Goal: Register for event/course

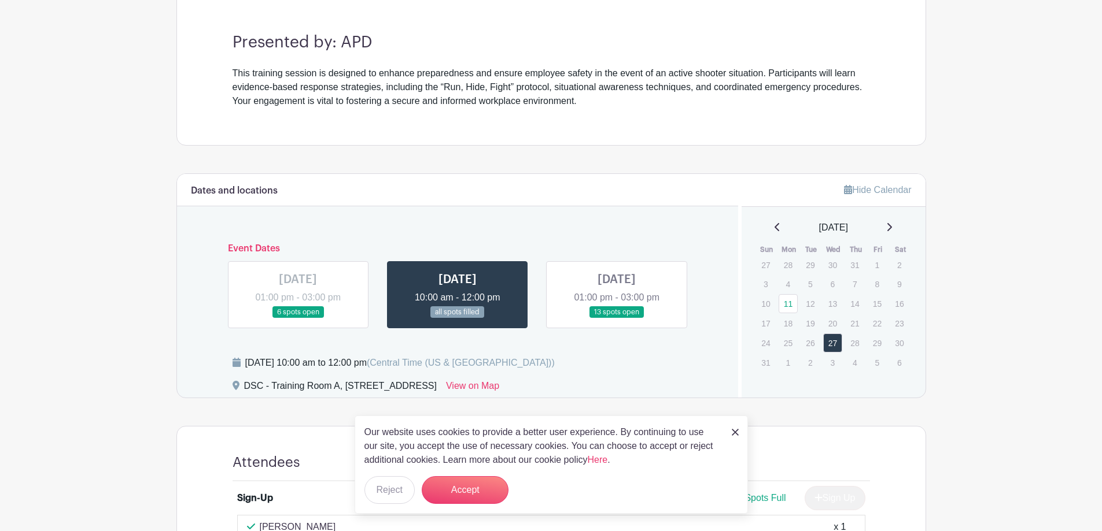
scroll to position [320, 0]
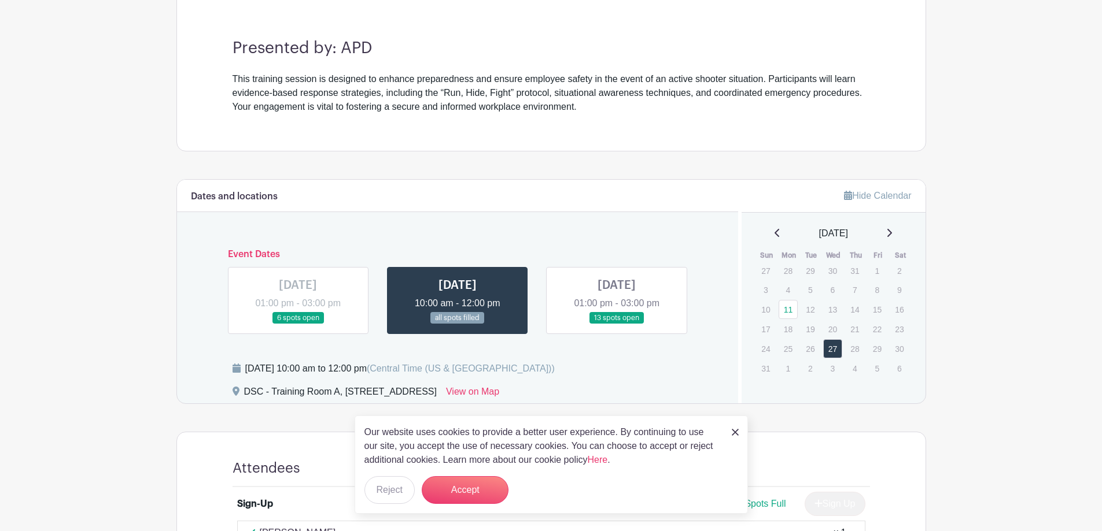
click at [298, 324] on link at bounding box center [298, 324] width 0 height 0
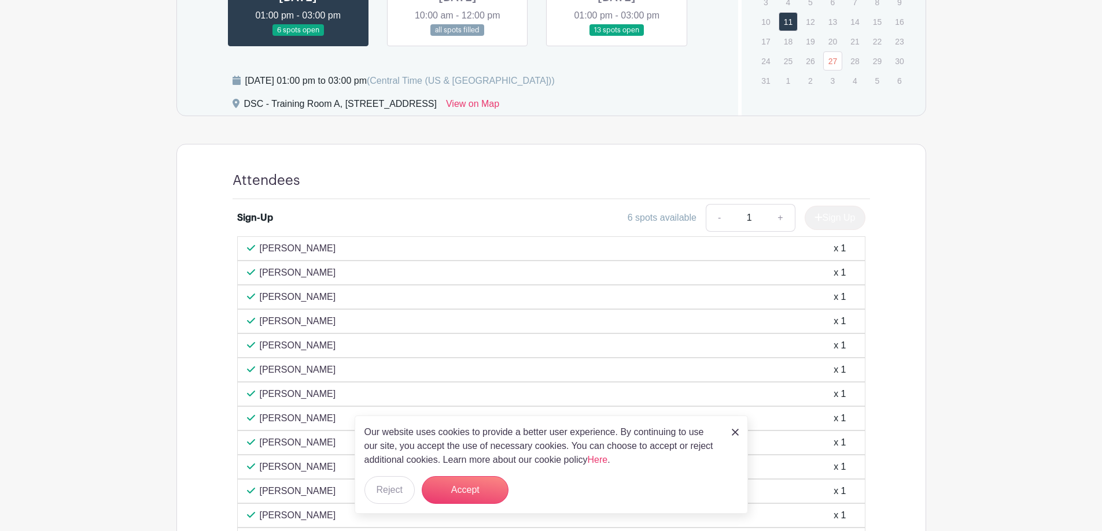
scroll to position [613, 0]
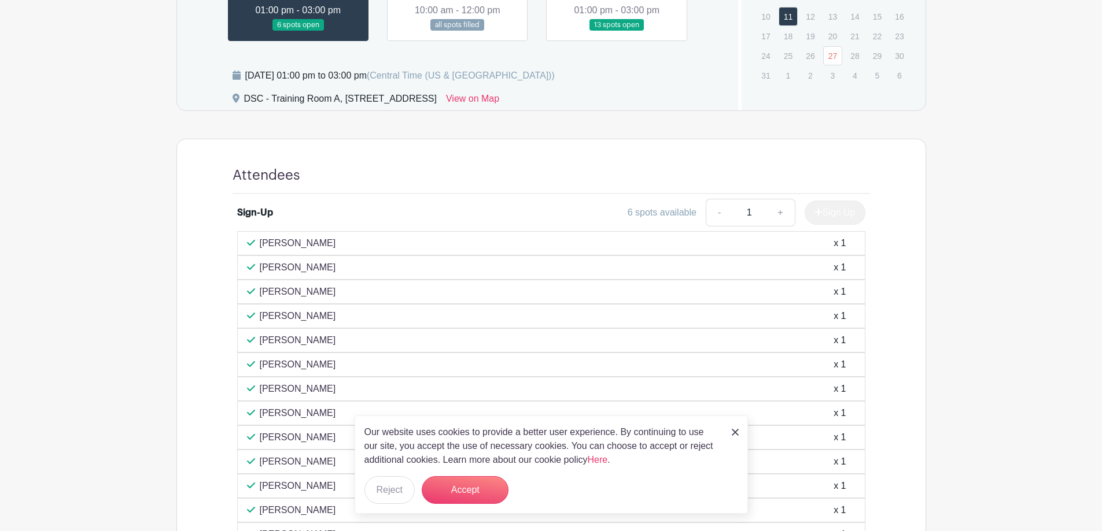
click at [616, 31] on link at bounding box center [616, 31] width 0 height 0
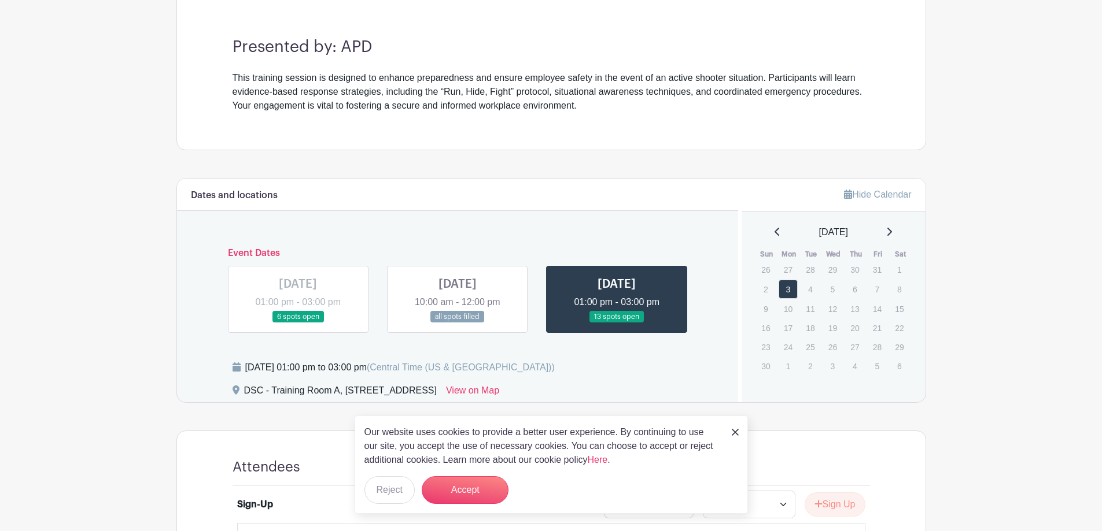
scroll to position [315, 0]
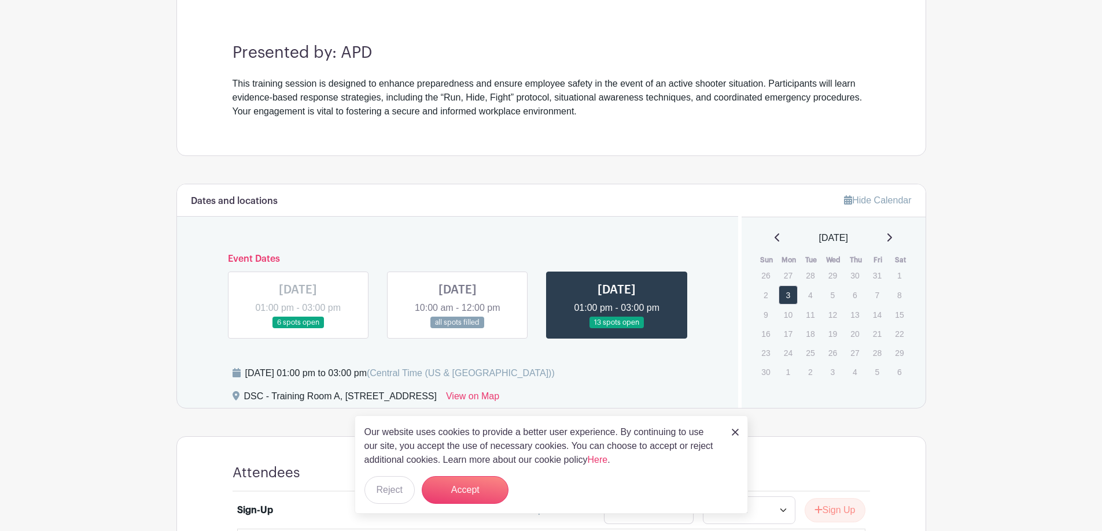
click at [733, 433] on img at bounding box center [735, 432] width 7 height 7
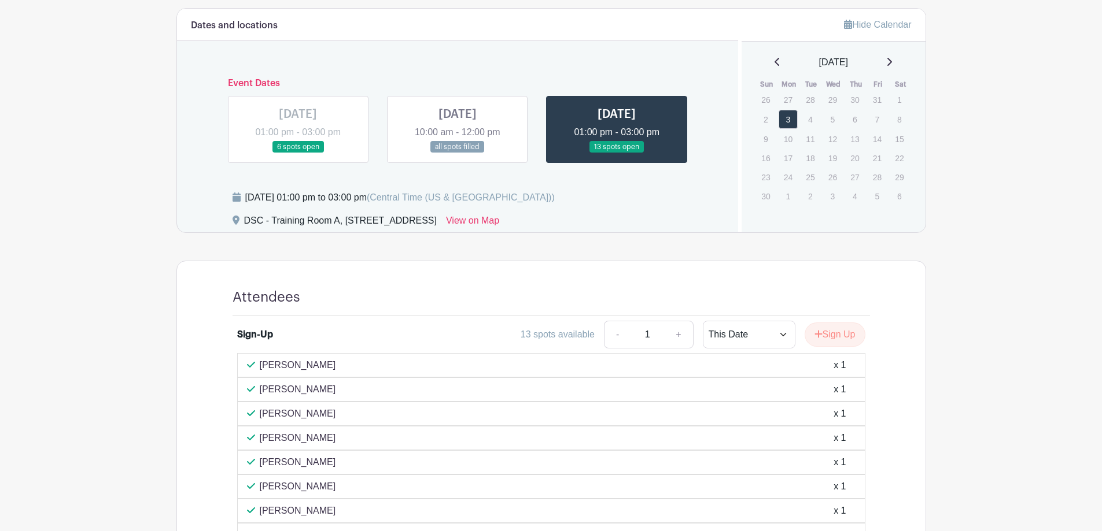
scroll to position [478, 0]
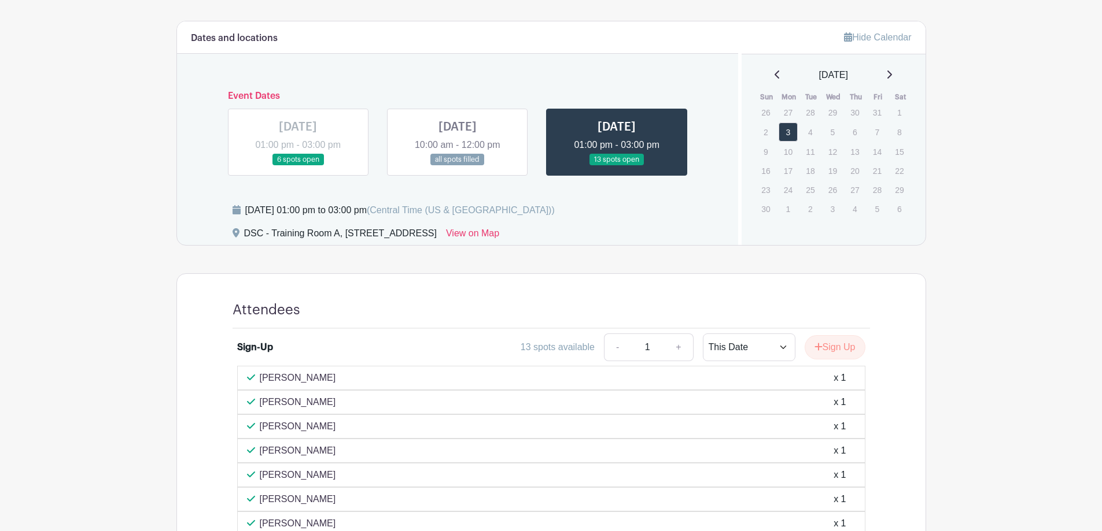
click at [457, 166] on link at bounding box center [457, 166] width 0 height 0
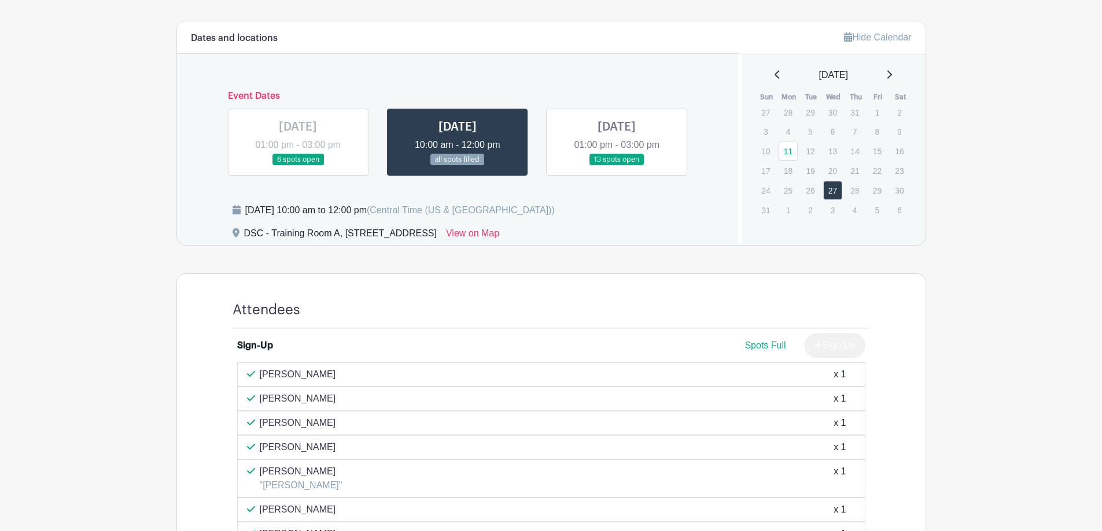
drag, startPoint x: 636, startPoint y: 148, endPoint x: 644, endPoint y: 146, distance: 8.3
click at [616, 166] on link at bounding box center [616, 166] width 0 height 0
